Goal: Complete application form

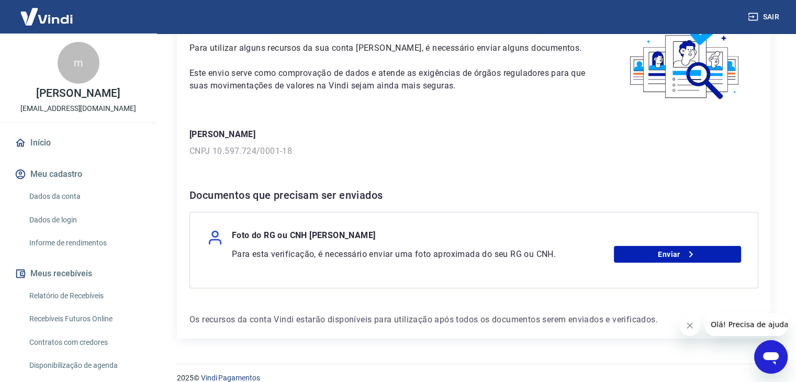
scroll to position [81, 0]
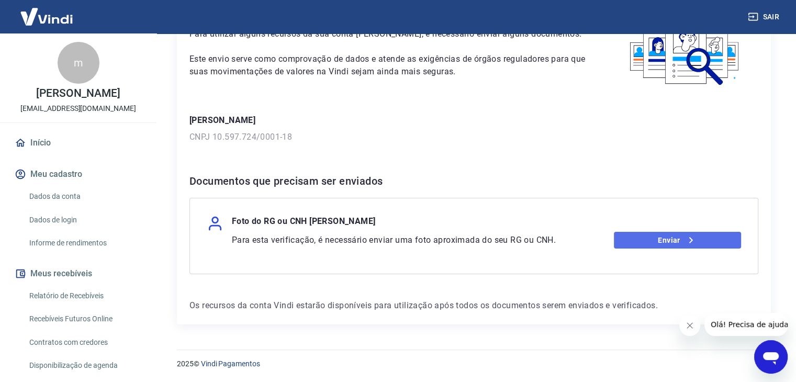
click at [669, 244] on link "Enviar" at bounding box center [677, 240] width 127 height 17
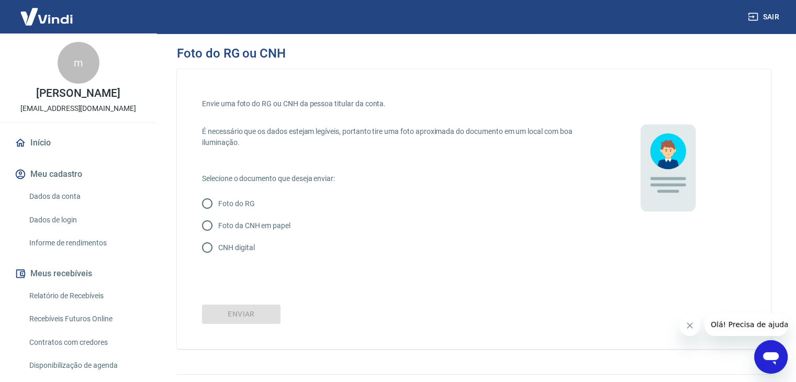
click at [226, 227] on p "Foto da CNH em papel" at bounding box center [254, 225] width 72 height 11
click at [218, 227] on input "Foto da CNH em papel" at bounding box center [207, 226] width 22 height 22
radio input "true"
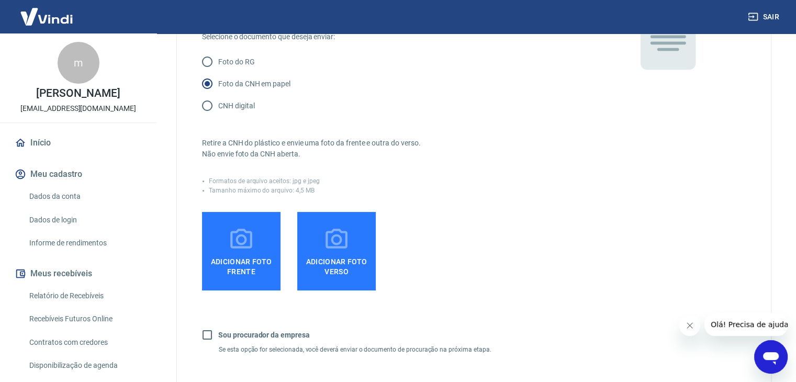
scroll to position [157, 0]
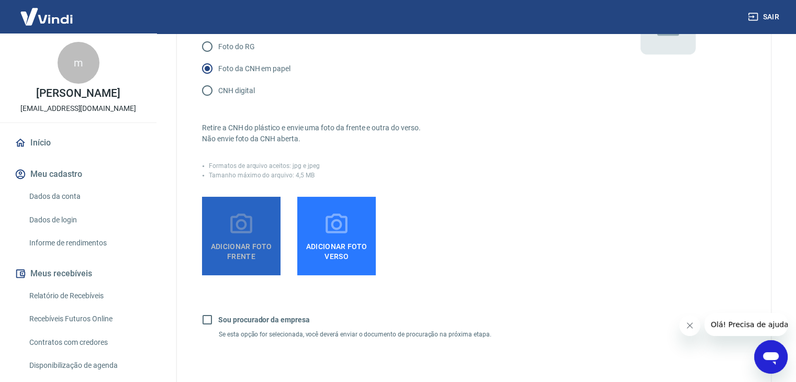
click at [236, 240] on span "Adicionar foto frente" at bounding box center [241, 250] width 70 height 24
click at [0, 0] on input "Adicionar foto frente" at bounding box center [0, 0] width 0 height 0
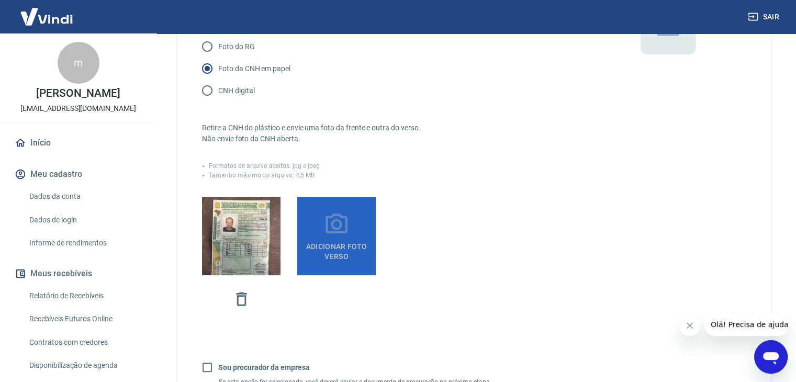
click at [317, 238] on span "Adicionar foto verso" at bounding box center [336, 250] width 70 height 24
click at [0, 0] on input "Adicionar foto verso" at bounding box center [0, 0] width 0 height 0
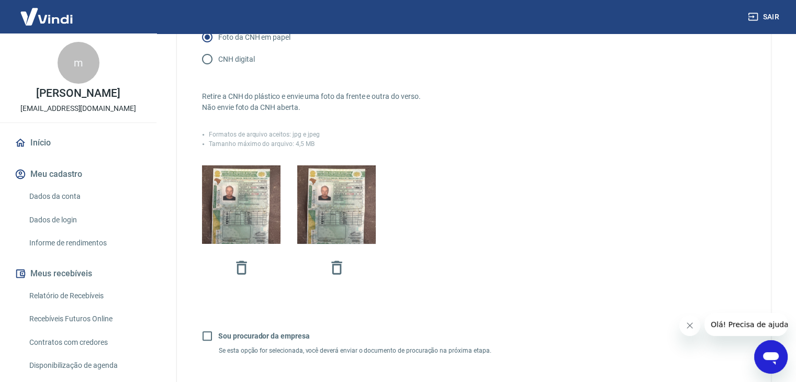
scroll to position [308, 0]
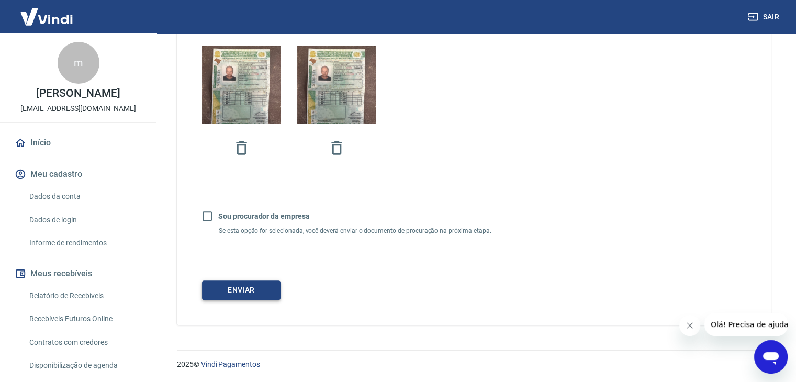
click at [253, 296] on button "Enviar" at bounding box center [241, 290] width 79 height 19
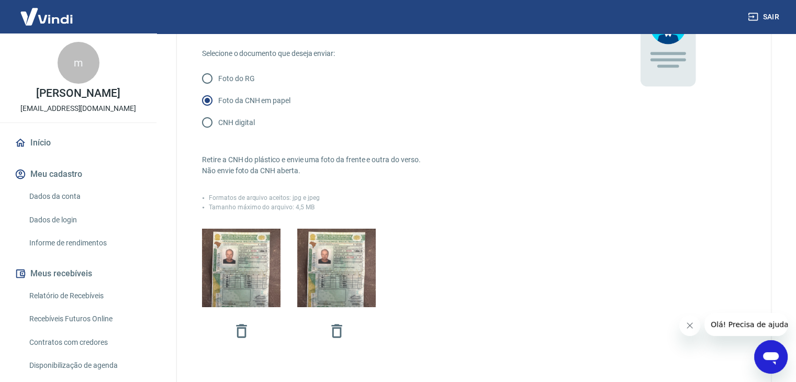
scroll to position [99, 0]
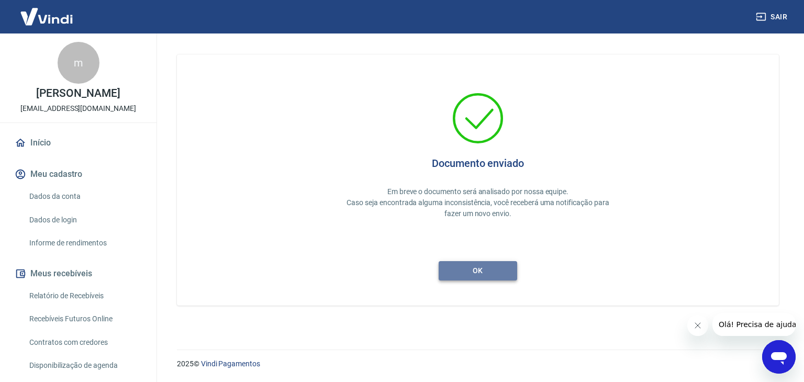
click at [489, 273] on button "ok" at bounding box center [478, 270] width 79 height 19
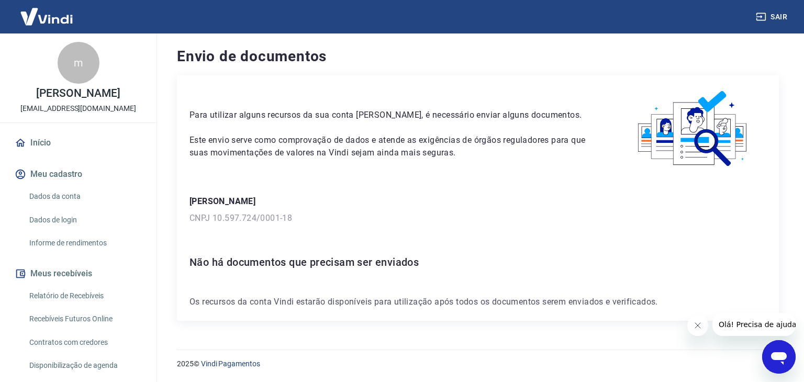
click at [55, 26] on img at bounding box center [47, 17] width 68 height 32
